Goal: Download file/media

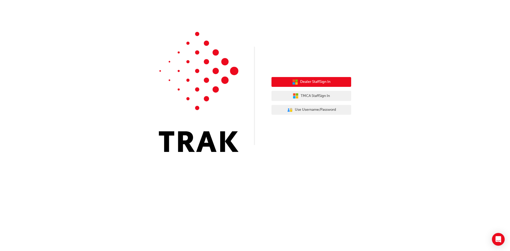
click at [334, 82] on button "Dealer Staff Sign In" at bounding box center [312, 82] width 80 height 10
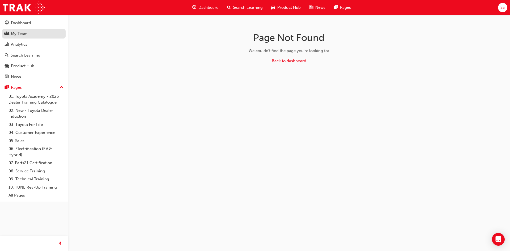
click at [26, 36] on div "My Team" at bounding box center [19, 34] width 17 height 6
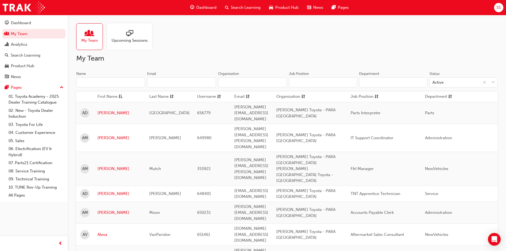
click at [111, 85] on input "Name" at bounding box center [110, 82] width 69 height 10
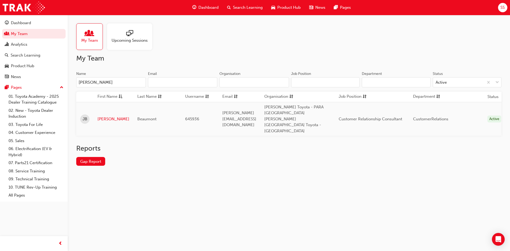
type input "jayne"
click at [106, 116] on link "Jayne" at bounding box center [114, 119] width 32 height 6
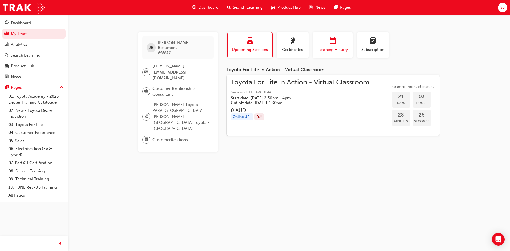
click at [332, 42] on span "calendar-icon" at bounding box center [333, 41] width 6 height 7
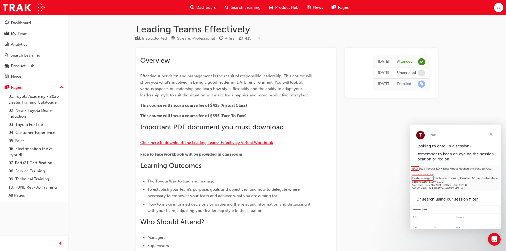
click at [210, 144] on span "Click here to download The Leading Teams Effectively Virtual Workbook" at bounding box center [206, 142] width 133 height 5
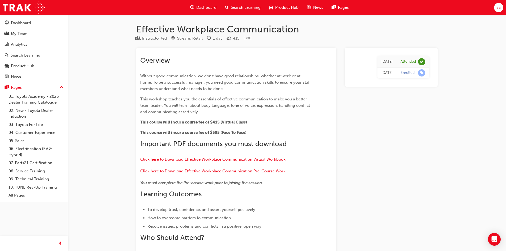
click at [191, 159] on span "Click here to Download Effective Workplace Communication Virtual Workbook" at bounding box center [212, 159] width 145 height 5
